Goal: Information Seeking & Learning: Learn about a topic

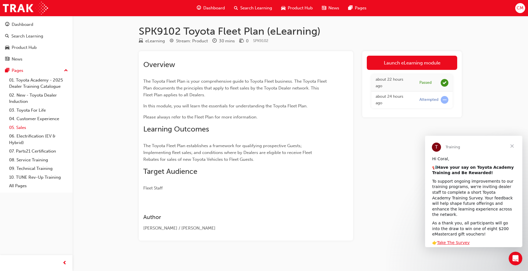
click at [19, 129] on link "05. Sales" at bounding box center [38, 127] width 63 height 9
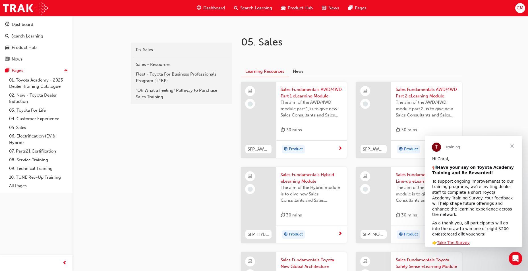
scroll to position [114, 0]
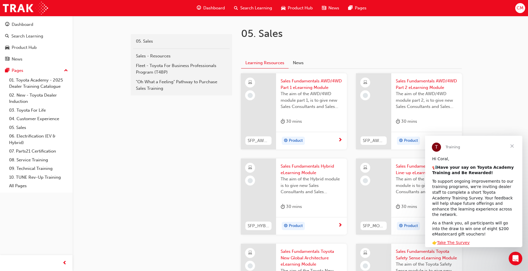
click at [512, 147] on span "Close" at bounding box center [512, 146] width 20 height 20
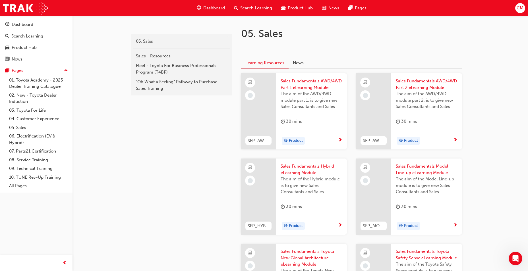
click at [319, 108] on span "The aim of the AWD/4WD module part 1, is to give new Sales Consultants and Sale…" at bounding box center [312, 100] width 62 height 19
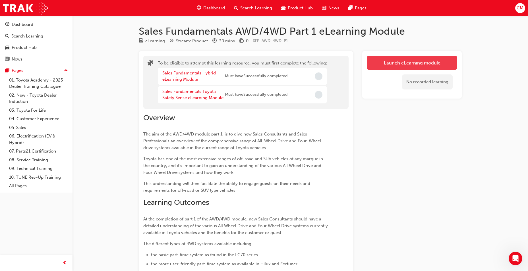
click at [421, 61] on button "Launch eLearning module" at bounding box center [412, 63] width 90 height 14
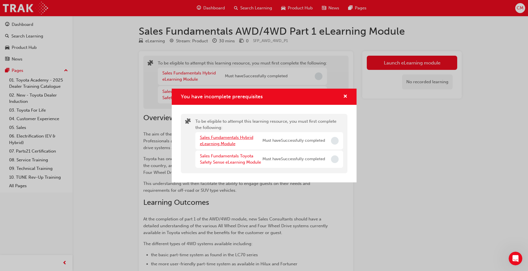
click at [221, 139] on link "Sales Fundamentals Hybrid eLearning Module" at bounding box center [226, 141] width 53 height 12
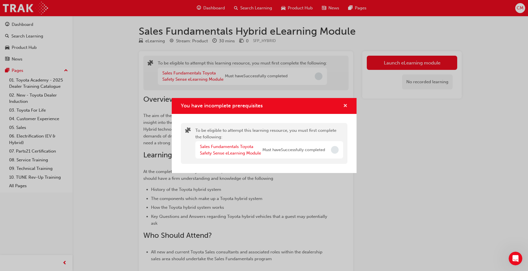
click at [345, 105] on span "cross-icon" at bounding box center [345, 106] width 4 height 5
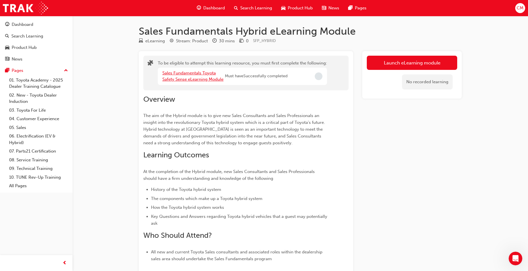
click at [192, 72] on link "Sales Fundamentals Toyota Safety Sense eLearning Module" at bounding box center [192, 77] width 61 height 12
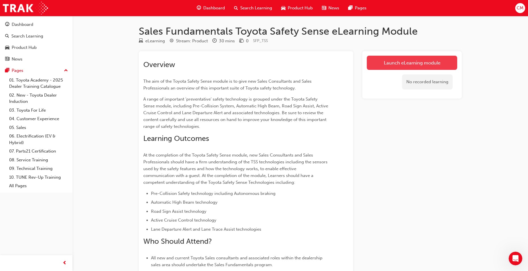
click at [421, 61] on link "Launch eLearning module" at bounding box center [412, 63] width 90 height 14
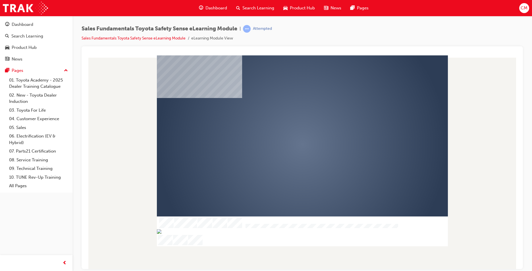
click at [286, 128] on div "play" at bounding box center [286, 128] width 0 height 0
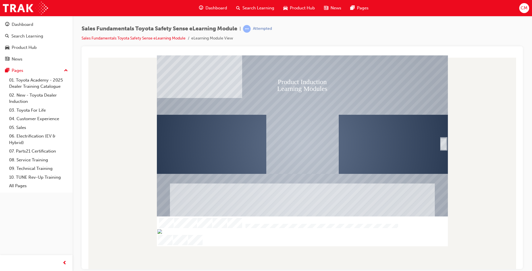
click at [444, 144] on div "SmartShape" at bounding box center [444, 150] width 6 height 12
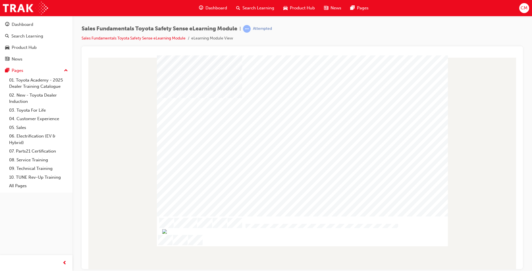
click at [508, 91] on div at bounding box center [302, 162] width 433 height 214
drag, startPoint x: 323, startPoint y: 145, endPoint x: 293, endPoint y: 152, distance: 31.3
click at [322, 145] on div at bounding box center [302, 145] width 291 height 164
click at [247, 159] on div at bounding box center [302, 145] width 291 height 164
